Goal: Find specific page/section: Find specific page/section

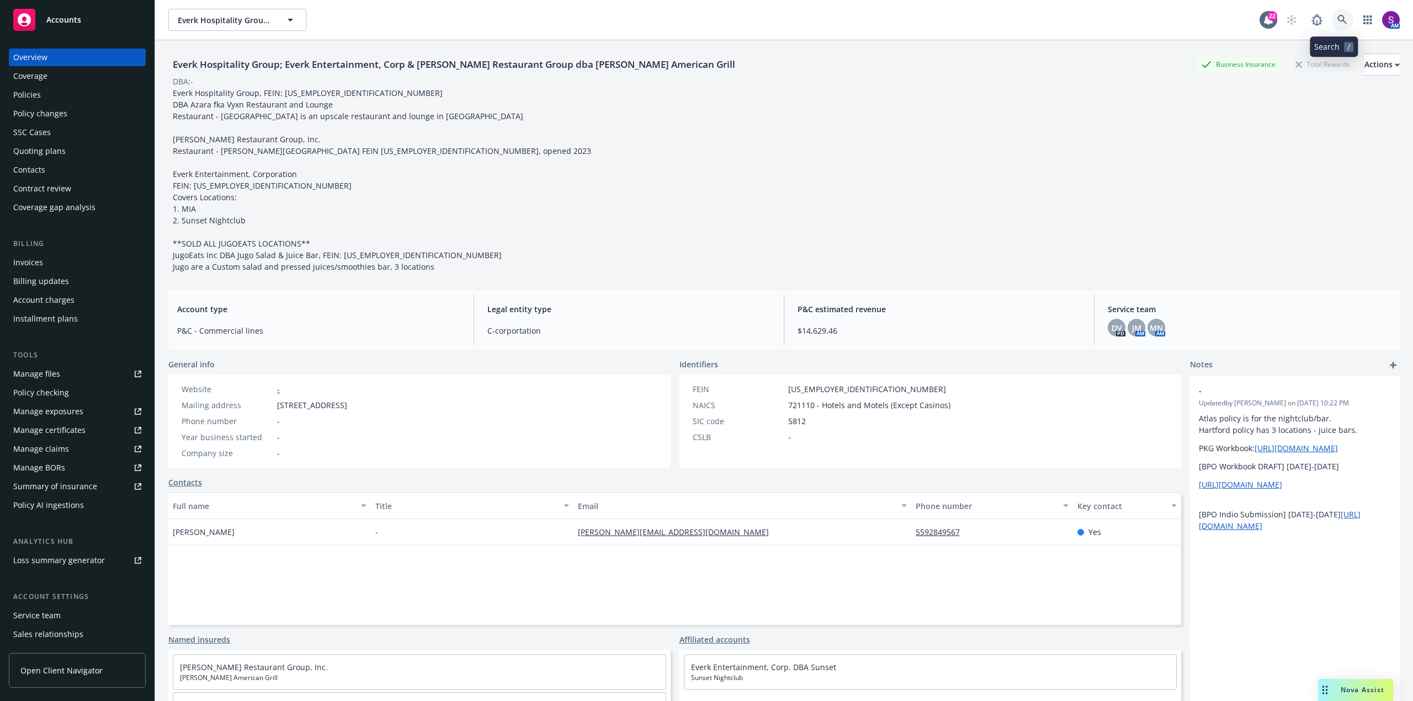
click at [1337, 24] on icon at bounding box center [1342, 20] width 10 height 10
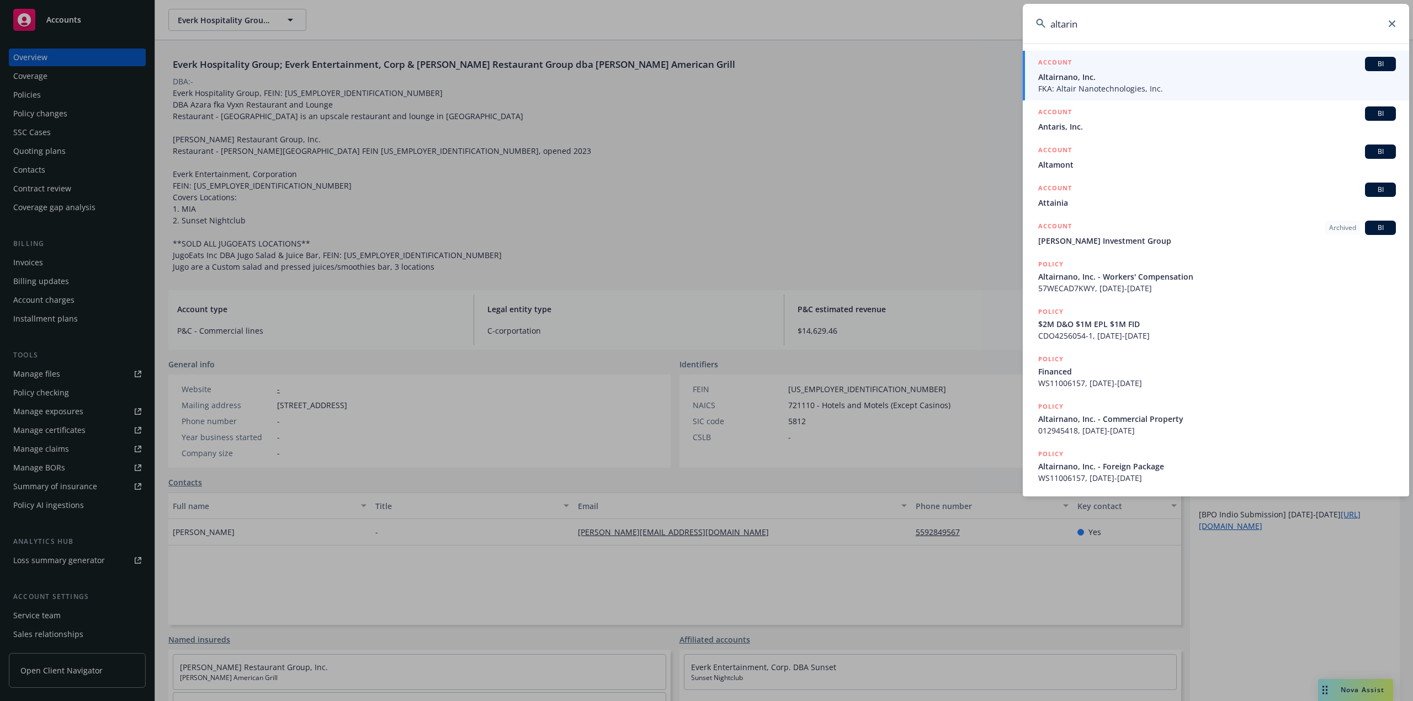
type input "altarin"
click at [1122, 82] on span "Altairnano, Inc." at bounding box center [1217, 77] width 358 height 12
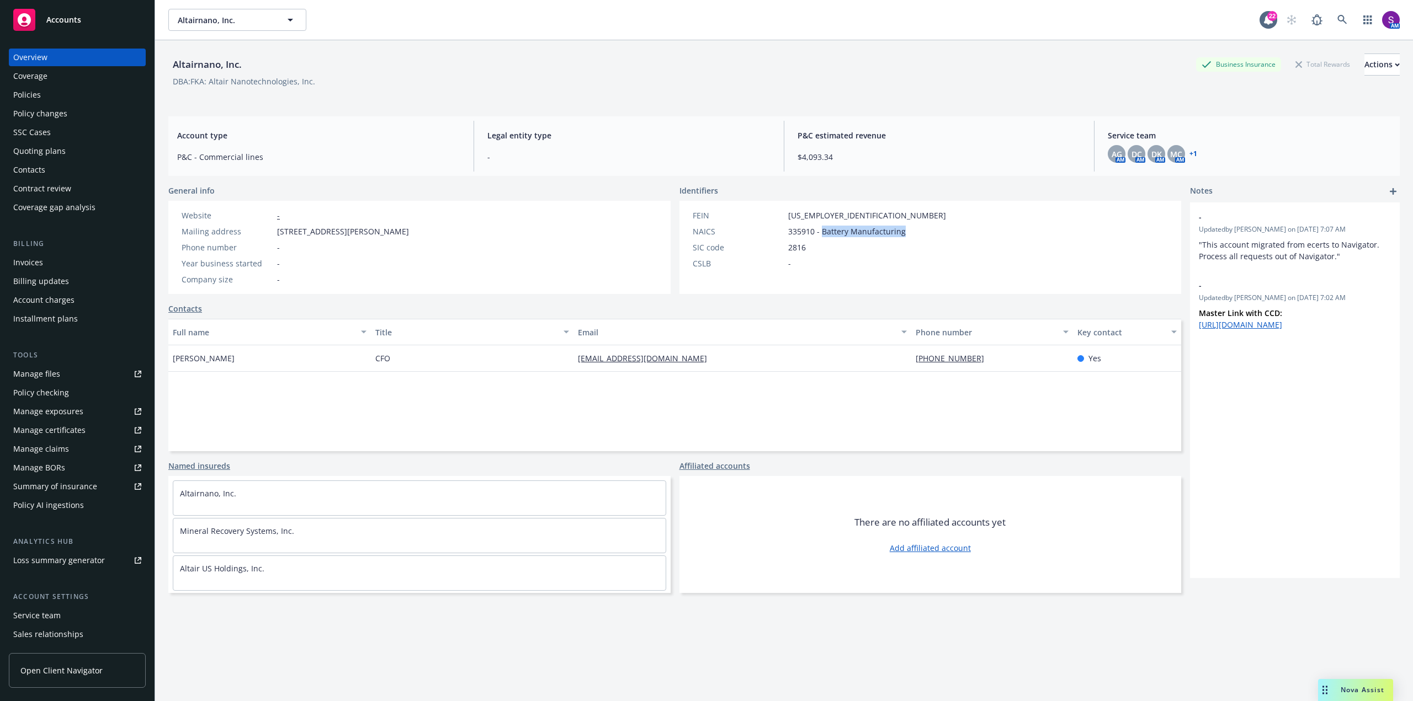
drag, startPoint x: 898, startPoint y: 230, endPoint x: 818, endPoint y: 231, distance: 80.0
click at [818, 231] on div "NAICS 335910 - Battery Manufacturing" at bounding box center [819, 232] width 262 height 12
copy span "Battery Manufacturing"
click at [320, 84] on div "DBA: FKA: Altair Nanotechnologies, Inc." at bounding box center [783, 82] width 1231 height 12
drag, startPoint x: 308, startPoint y: 87, endPoint x: 212, endPoint y: 83, distance: 95.5
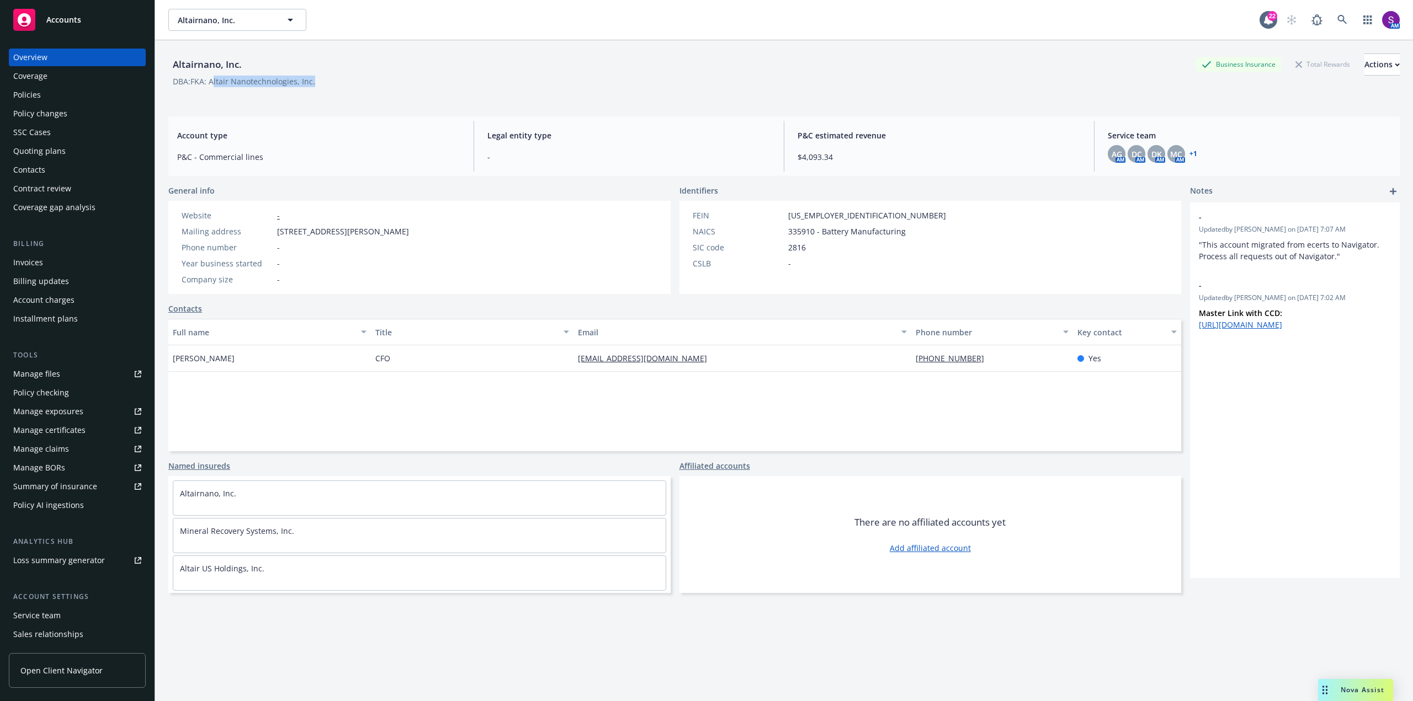
click at [212, 83] on div "DBA: FKA: Altair Nanotechnologies, Inc." at bounding box center [783, 82] width 1231 height 12
click at [310, 83] on div "DBA: FKA: Altair Nanotechnologies, Inc." at bounding box center [244, 82] width 142 height 12
drag, startPoint x: 895, startPoint y: 232, endPoint x: 819, endPoint y: 231, distance: 76.2
click at [819, 231] on span "335910 - Battery Manufacturing" at bounding box center [847, 232] width 118 height 12
drag, startPoint x: 308, startPoint y: 83, endPoint x: 209, endPoint y: 86, distance: 99.3
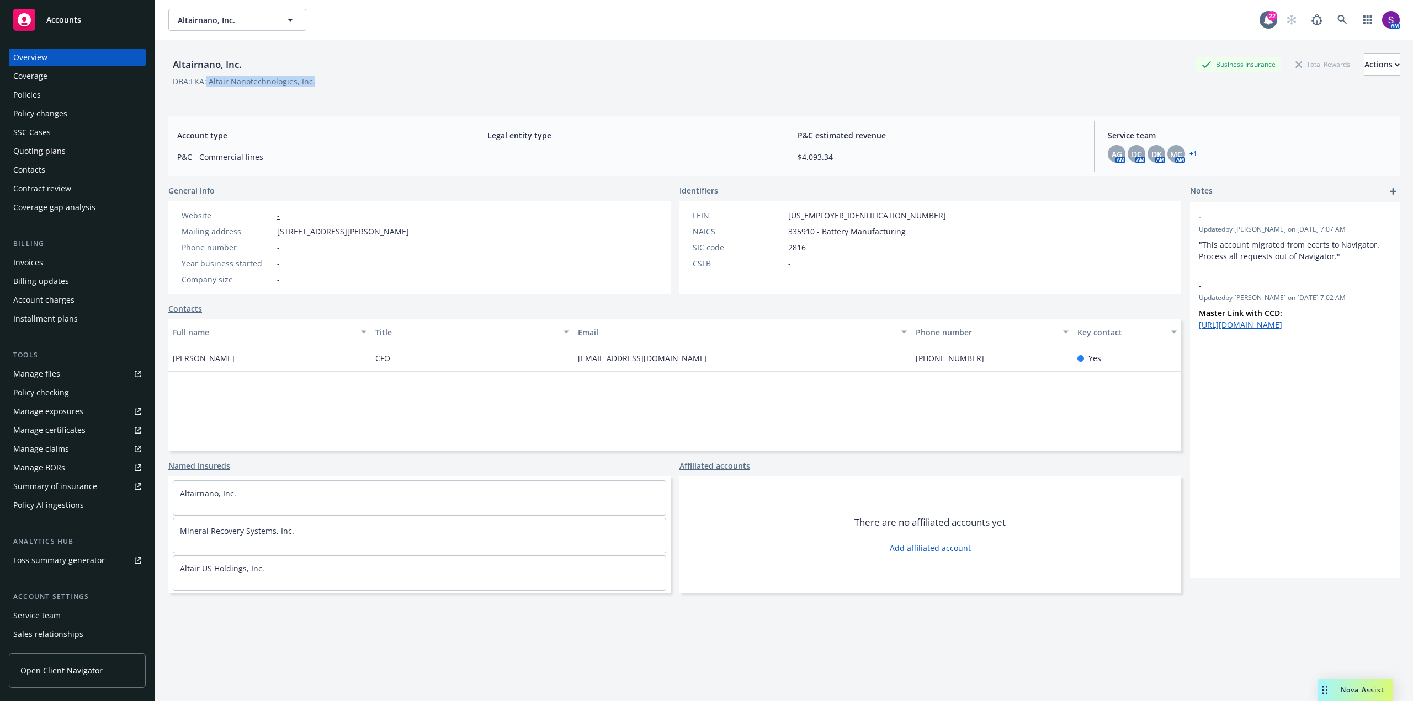
click at [209, 86] on div "DBA: FKA: Altair Nanotechnologies, Inc." at bounding box center [783, 82] width 1231 height 12
drag, startPoint x: 239, startPoint y: 66, endPoint x: 168, endPoint y: 65, distance: 71.2
click at [168, 65] on div "Altairnano, Inc. Business Insurance Total Rewards Actions DBA: FKA: Altair Nano…" at bounding box center [784, 390] width 1258 height 701
copy div "Altairnano, Inc"
